Goal: Transaction & Acquisition: Purchase product/service

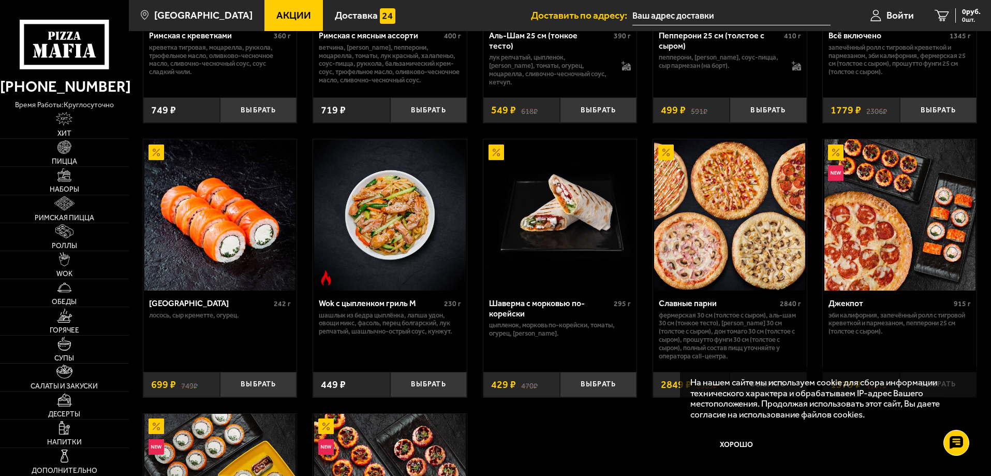
scroll to position [518, 0]
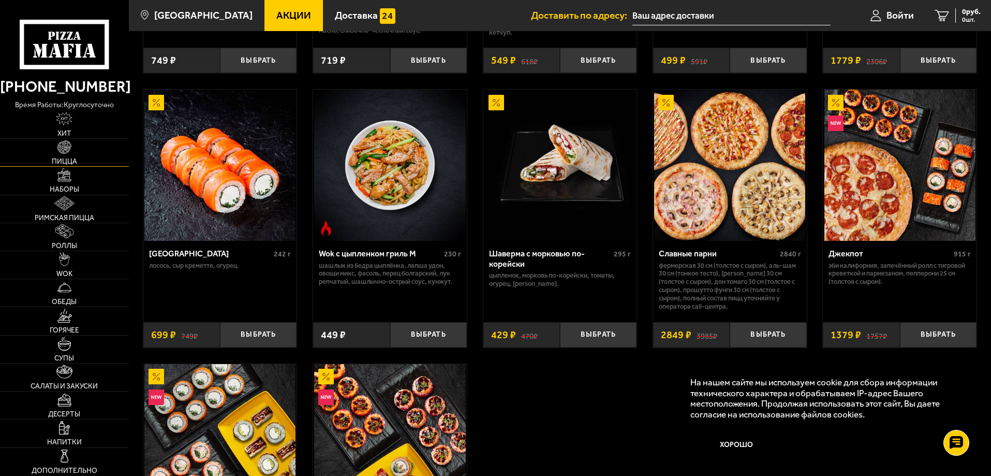
click at [76, 160] on span "Пицца" at bounding box center [64, 161] width 25 height 7
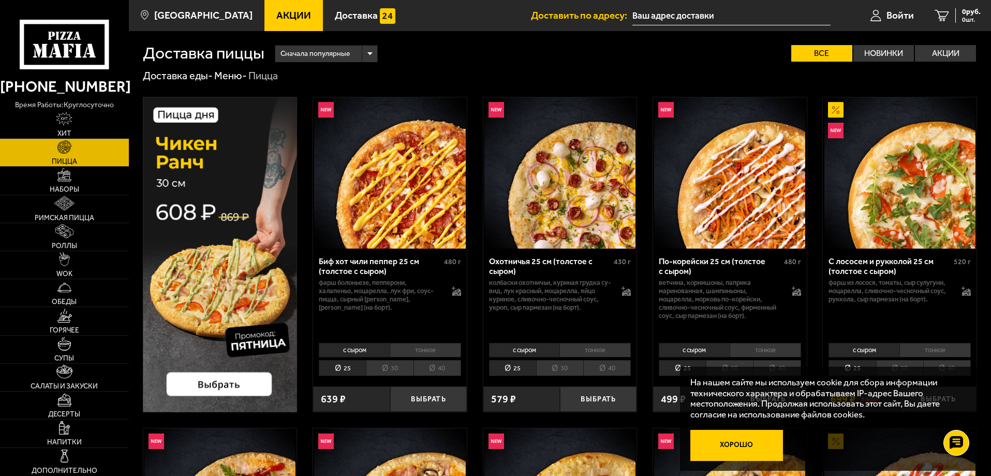
drag, startPoint x: 837, startPoint y: 423, endPoint x: 762, endPoint y: 444, distance: 77.7
click at [835, 425] on div "На нашем сайте мы используем cookie для сбора информации технического характера…" at bounding box center [829, 419] width 298 height 105
click at [758, 446] on button "Хорошо" at bounding box center [737, 445] width 93 height 31
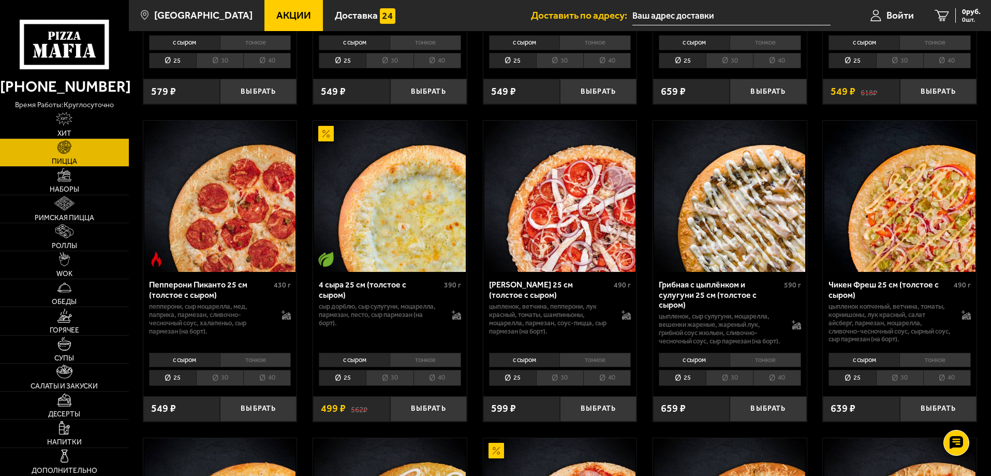
scroll to position [621, 0]
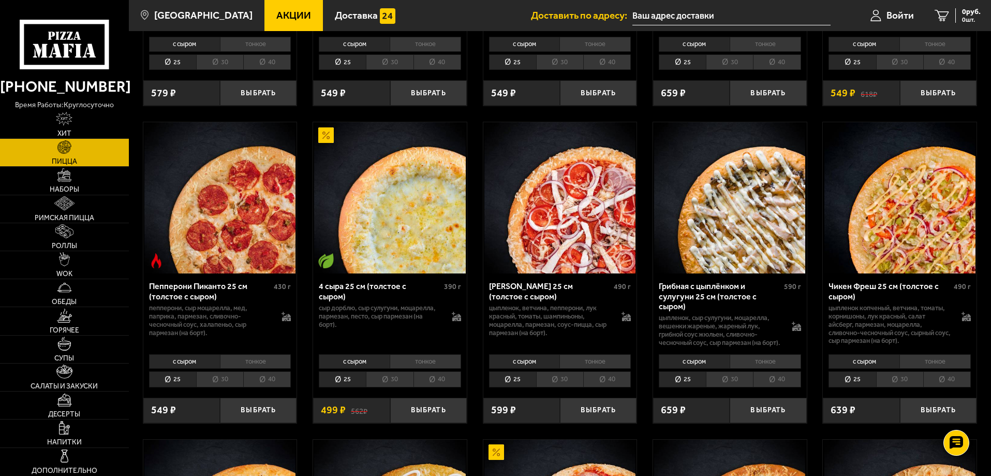
click at [414, 386] on li "40" at bounding box center [438, 379] width 48 height 16
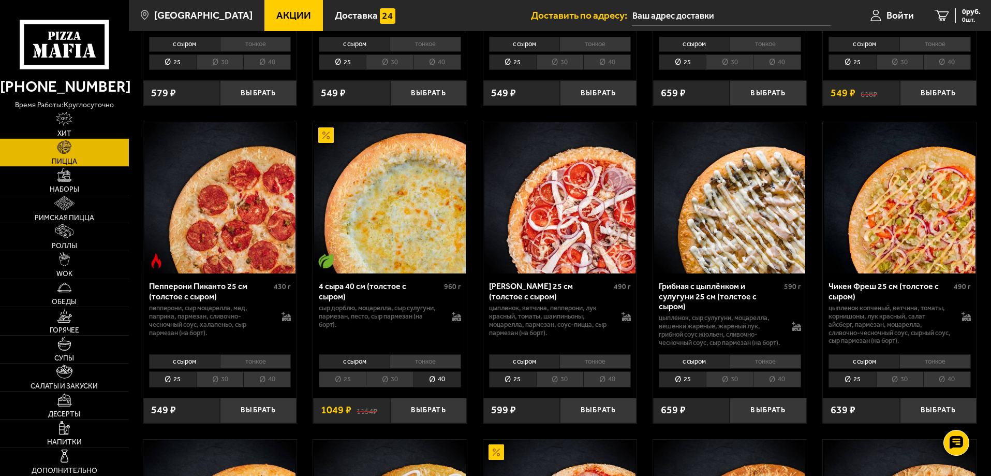
click at [405, 386] on li "30" at bounding box center [389, 379] width 47 height 16
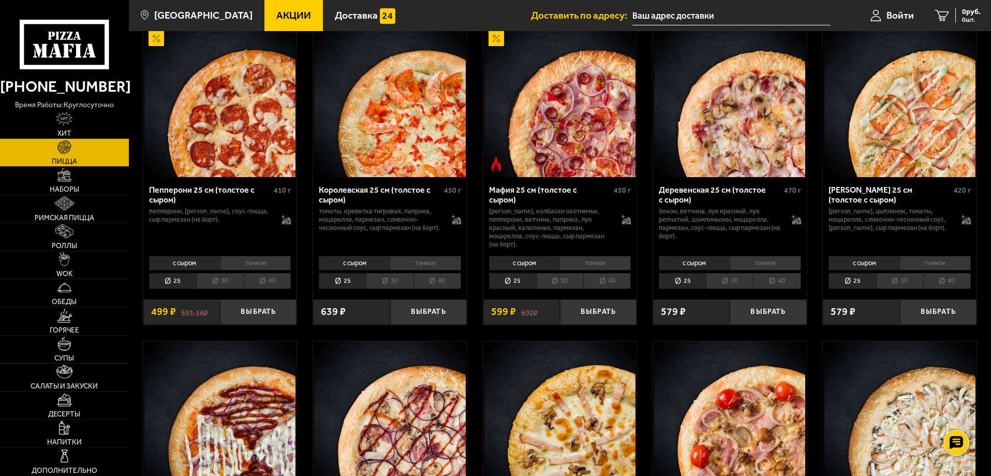
scroll to position [1346, 0]
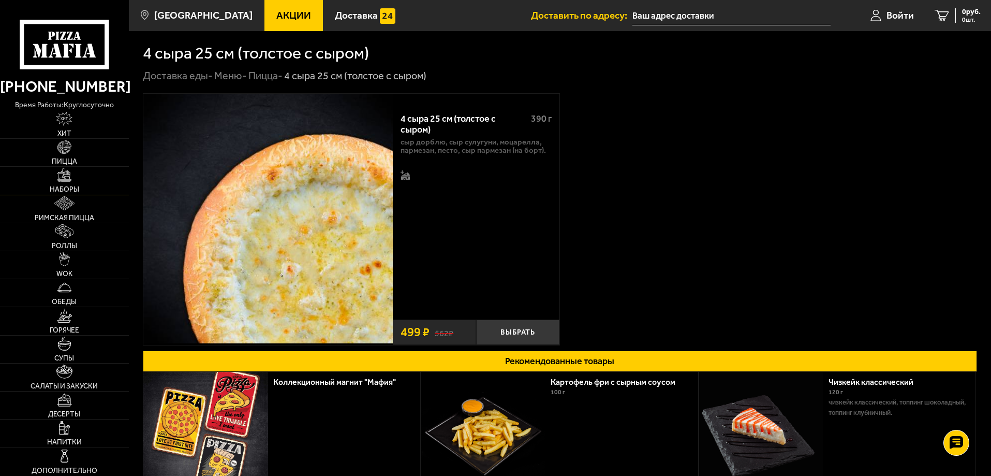
click at [78, 180] on link "Наборы" at bounding box center [64, 180] width 129 height 27
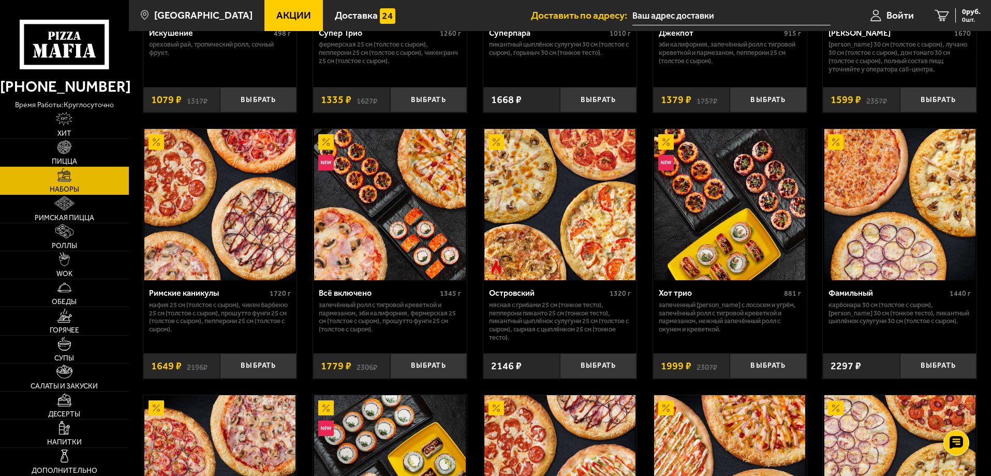
scroll to position [776, 0]
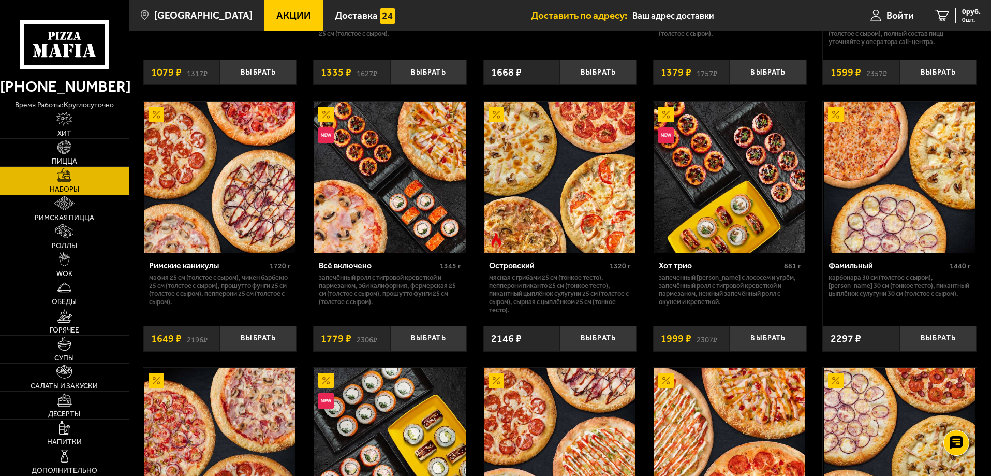
drag, startPoint x: 918, startPoint y: 227, endPoint x: 923, endPoint y: 297, distance: 70.0
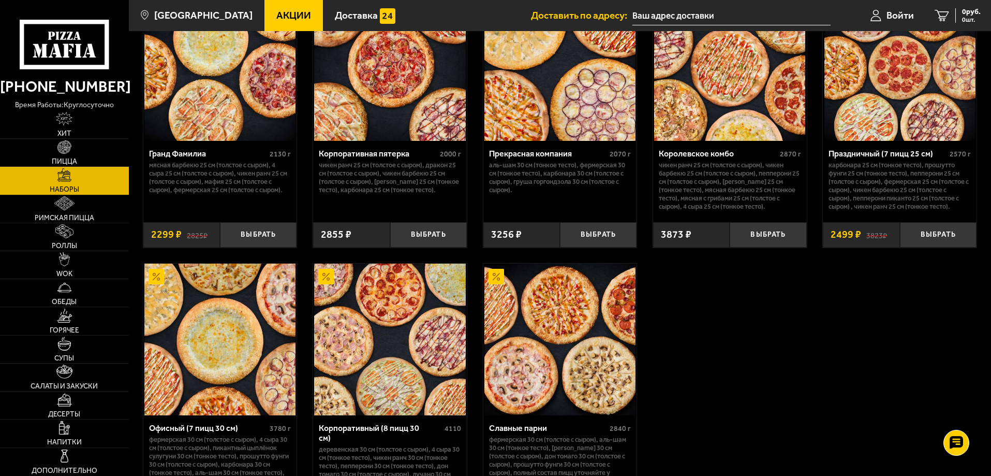
scroll to position [1501, 0]
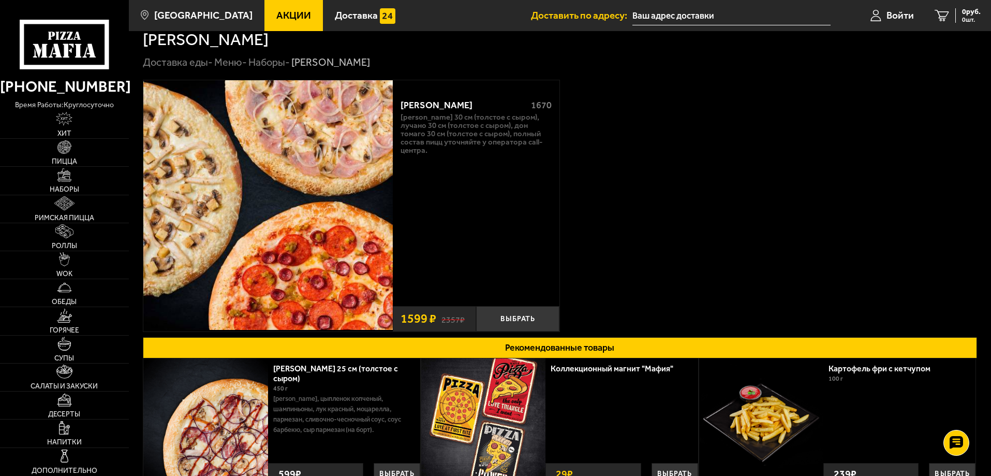
scroll to position [3, 0]
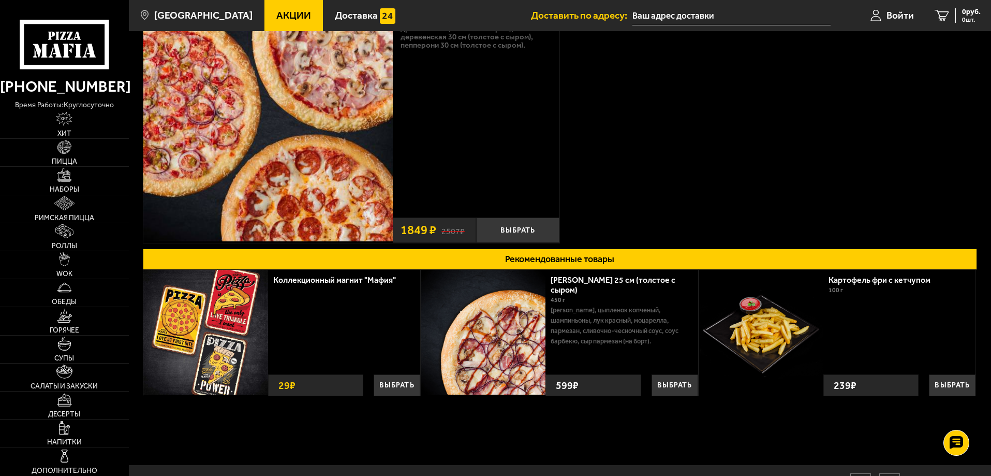
scroll to position [104, 0]
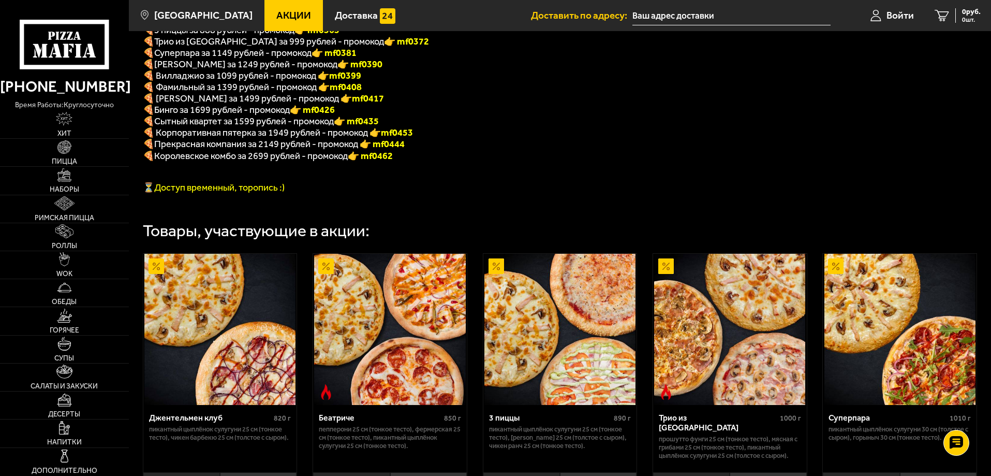
scroll to position [155, 0]
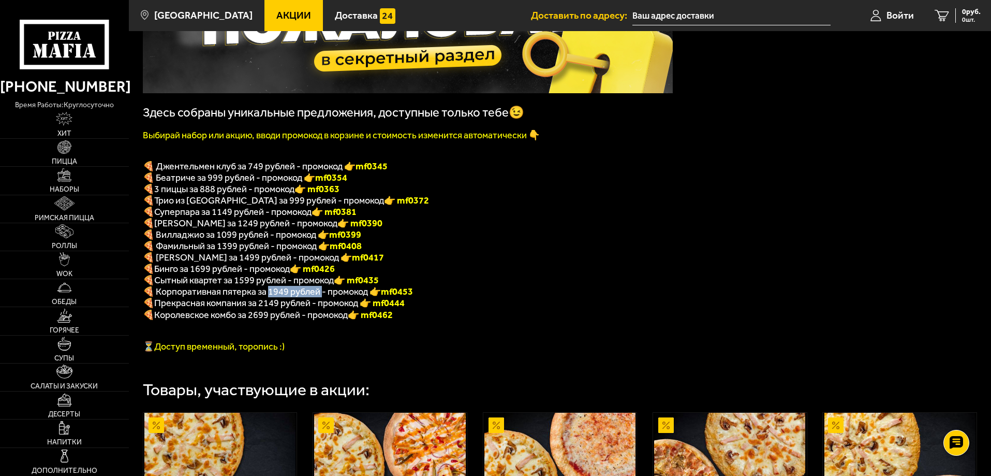
drag, startPoint x: 268, startPoint y: 302, endPoint x: 320, endPoint y: 302, distance: 52.8
click at [320, 297] on span "🍕 Корпоративная пятерка за 1949 рублей - промокод 👉 mf0453" at bounding box center [278, 291] width 270 height 11
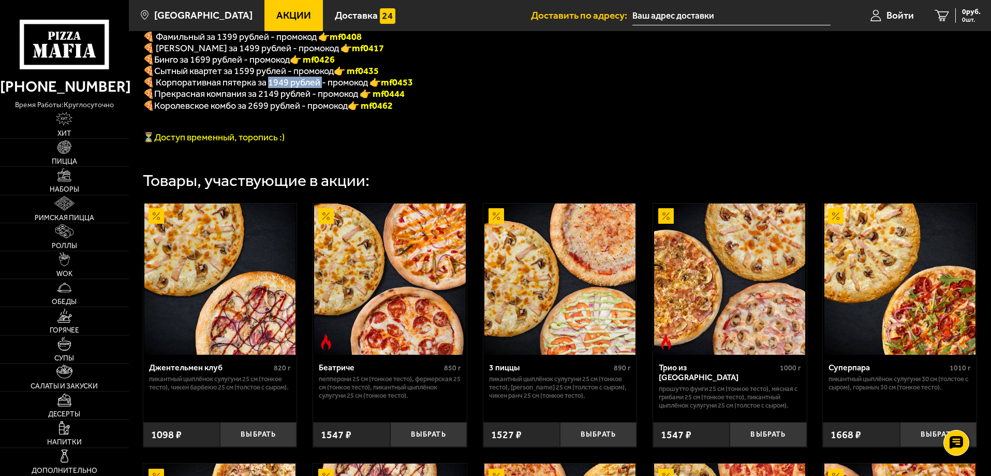
scroll to position [362, 0]
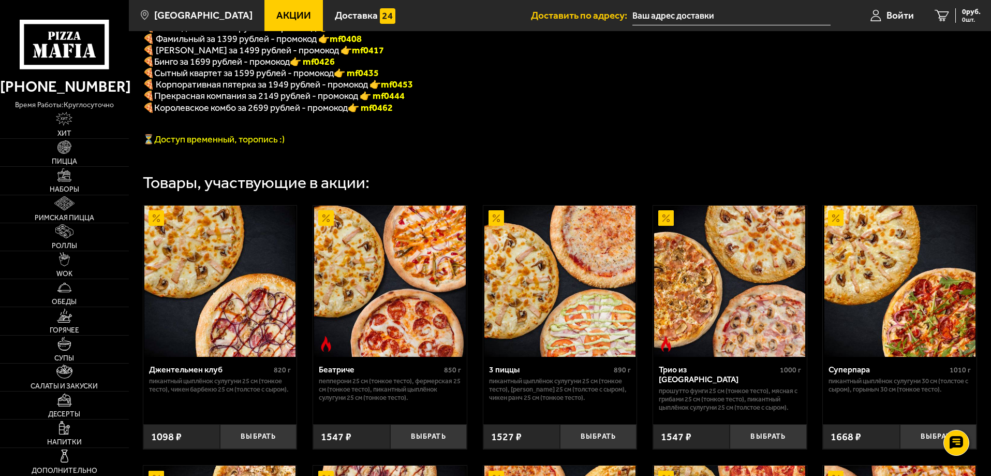
click at [276, 101] on span "Прекрасная компания за 2149 рублей - промокод" at bounding box center [257, 95] width 206 height 11
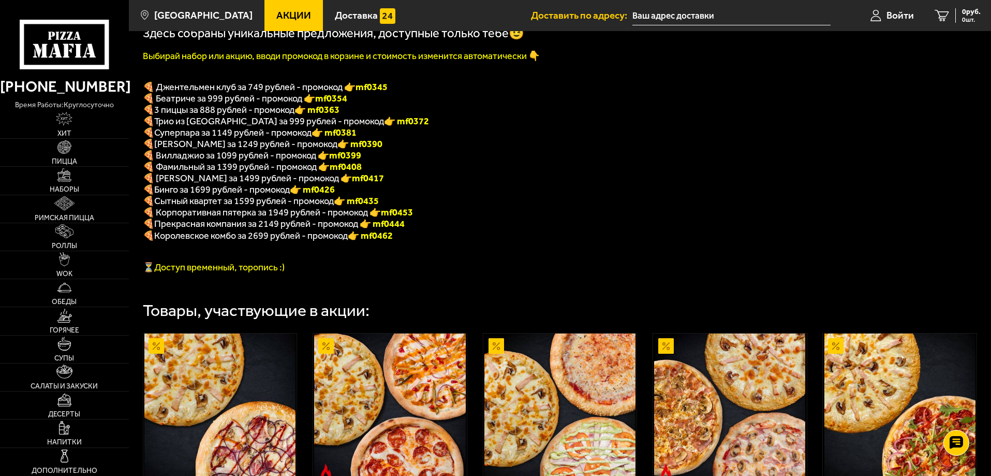
scroll to position [207, 0]
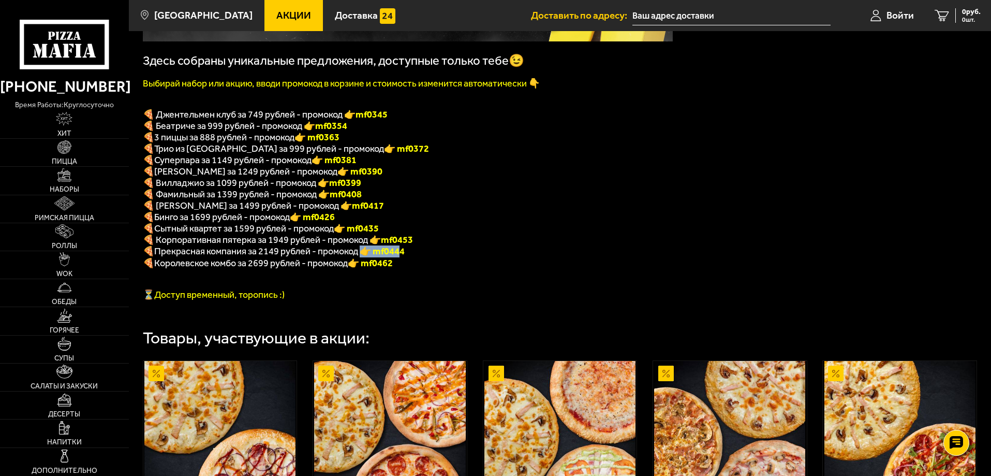
drag, startPoint x: 404, startPoint y: 265, endPoint x: 367, endPoint y: 266, distance: 37.3
click at [367, 257] on font "👉 mf0444" at bounding box center [382, 250] width 45 height 11
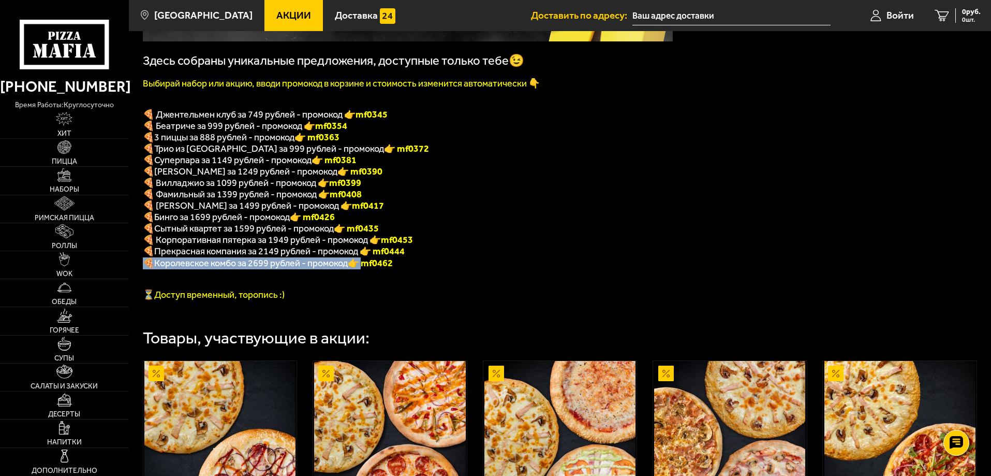
drag, startPoint x: 408, startPoint y: 266, endPoint x: 368, endPoint y: 270, distance: 40.1
click at [368, 270] on div "Здесь собраны уникальные предложения, доступные только тебе😉 Выбирай набор или …" at bounding box center [408, 93] width 530 height 414
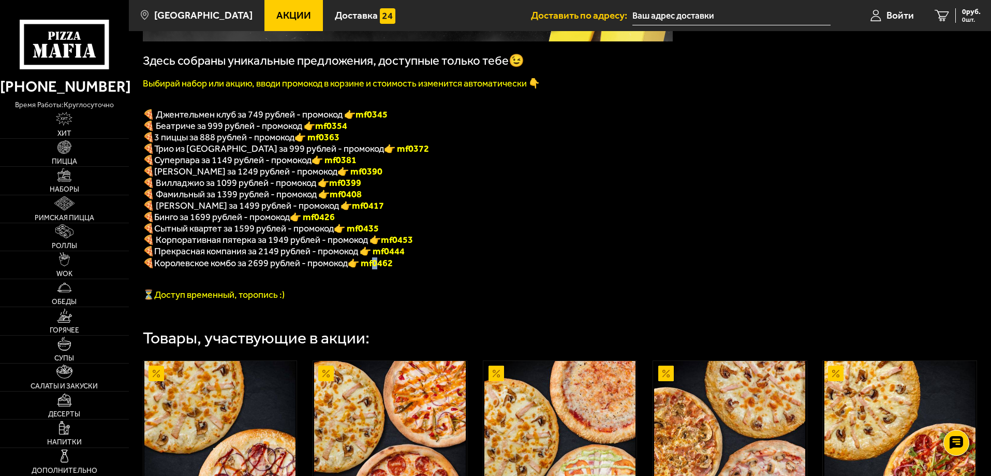
click at [382, 269] on font "👉 mf0462" at bounding box center [370, 262] width 45 height 11
click at [372, 269] on font "👉 mf0462" at bounding box center [370, 262] width 45 height 11
drag, startPoint x: 386, startPoint y: 247, endPoint x: 429, endPoint y: 246, distance: 42.5
click at [429, 245] on p "🍕 Корпоративная пятерка за 1949 рублей - промокод 👉 mf0453" at bounding box center [408, 239] width 530 height 11
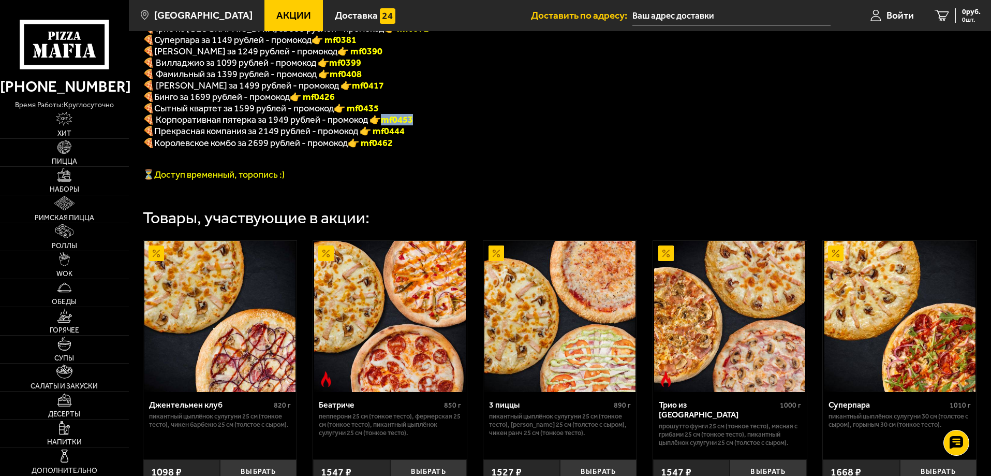
scroll to position [275, 0]
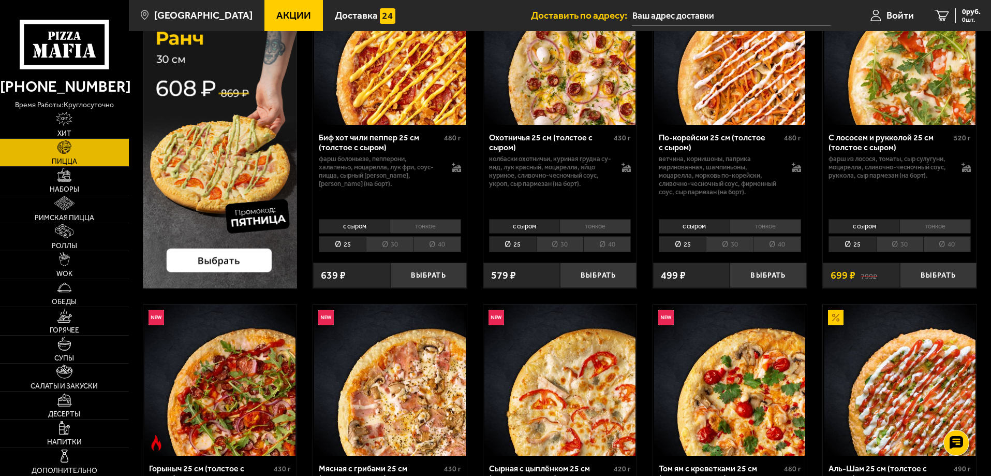
scroll to position [52, 0]
